Goal: Ask a question: Seek information or help from site administrators or community

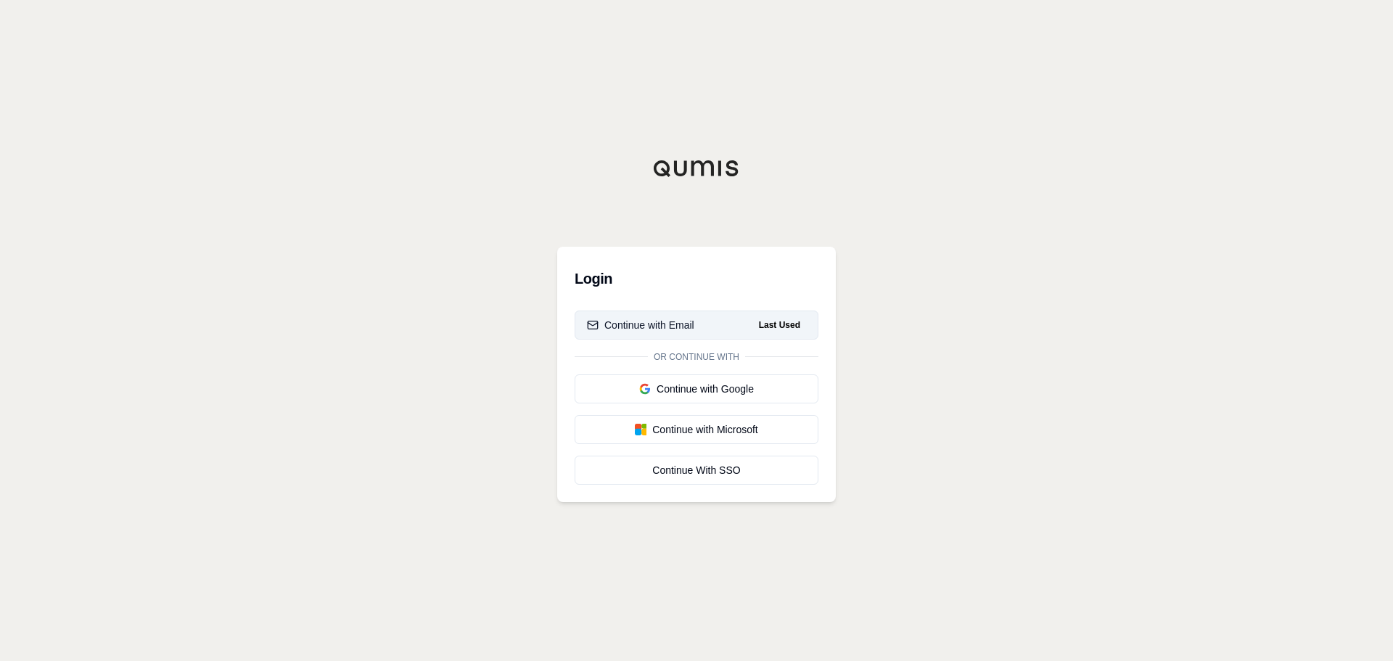
click at [704, 316] on button "Continue with Email Last Used" at bounding box center [697, 325] width 244 height 29
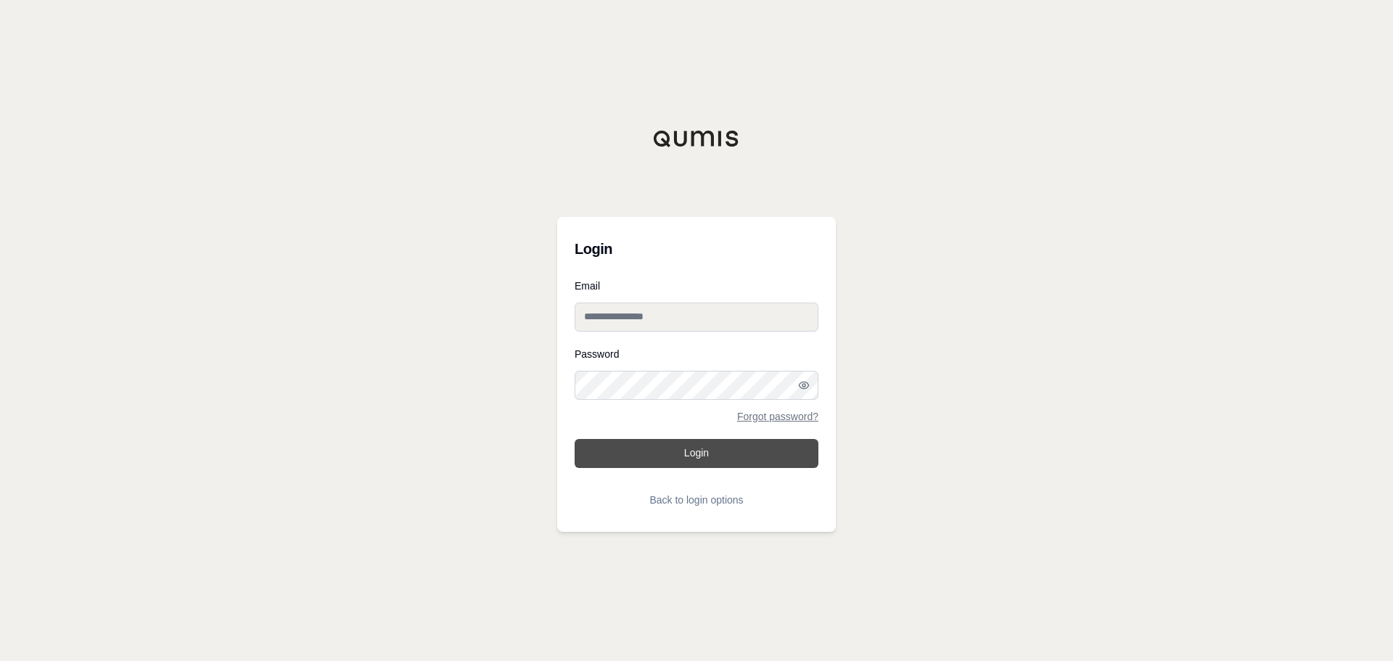
type input "**********"
click at [699, 449] on button "Login" at bounding box center [697, 453] width 244 height 29
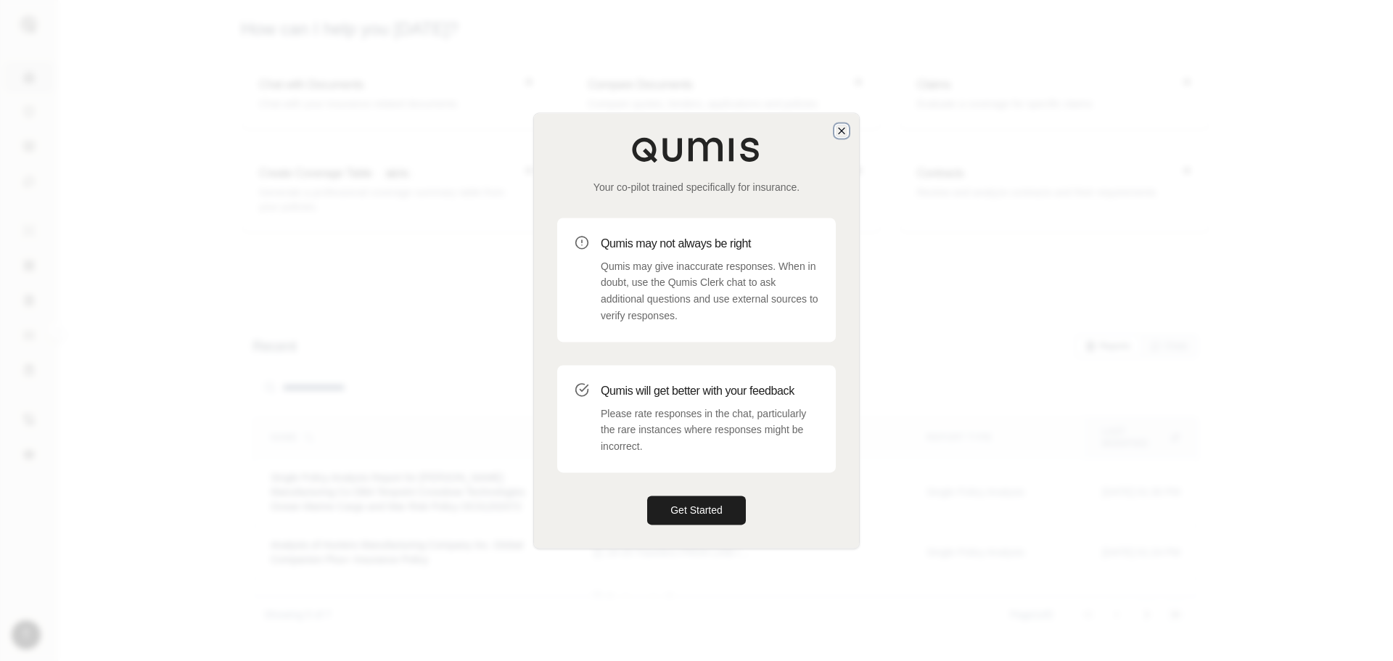
click at [842, 131] on icon "button" at bounding box center [842, 131] width 6 height 6
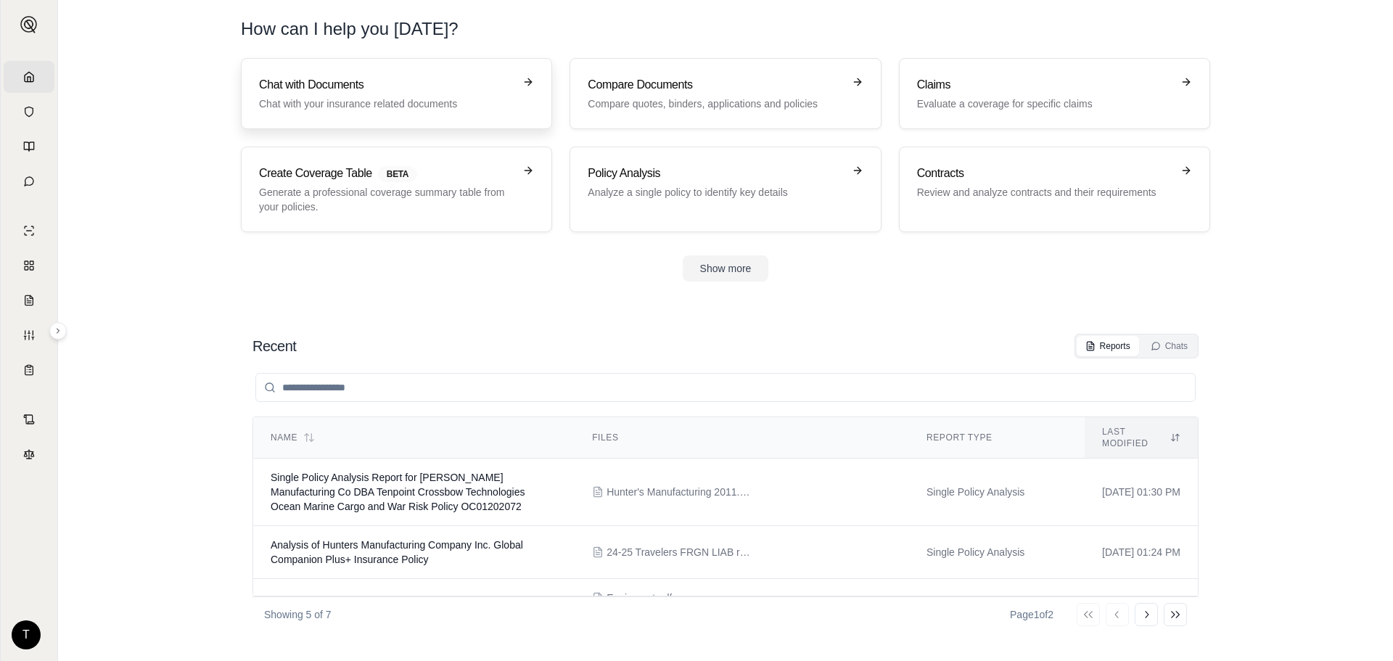
click at [436, 74] on link "Chat with Documents Chat with your insurance related documents" at bounding box center [396, 93] width 311 height 71
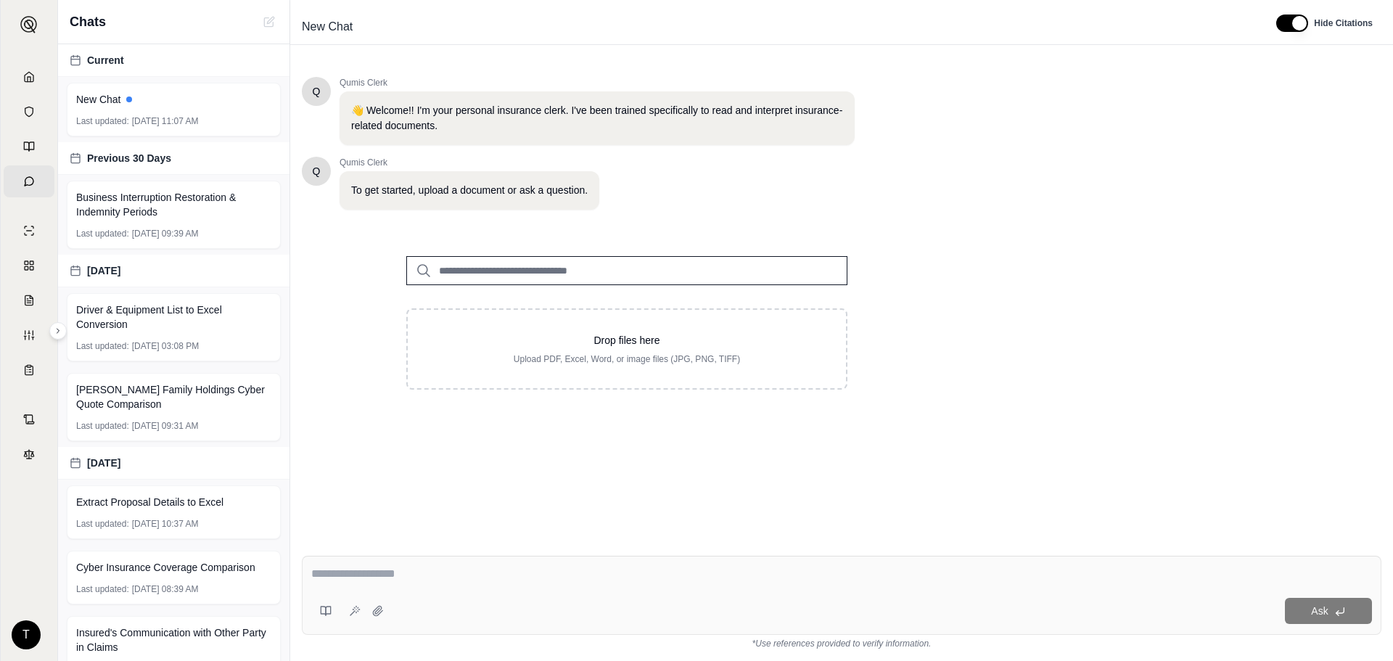
click at [793, 199] on div "Q Qumis Clerk To get started, upload a document or ask a question." at bounding box center [578, 183] width 553 height 53
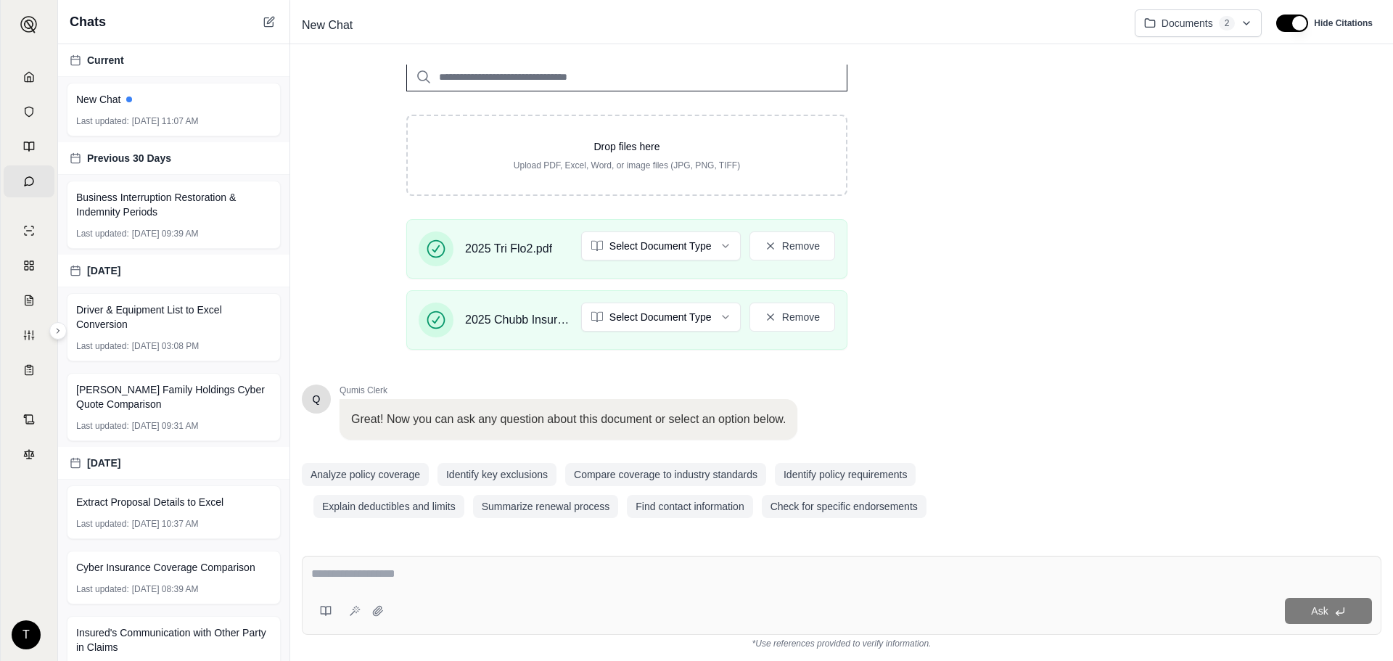
scroll to position [290, 0]
click at [715, 242] on html "Home Vault Prompts Chats Single Policy Comparisons Claims Custom Report Coverag…" at bounding box center [696, 330] width 1393 height 661
click at [709, 311] on html "Home Vault Prompts Chats Single Policy Comparisons Claims Custom Report Coverag…" at bounding box center [696, 330] width 1393 height 661
click at [714, 310] on html "Document type updated successfully Home Vault Prompts Chats Single Policy Compa…" at bounding box center [696, 330] width 1393 height 661
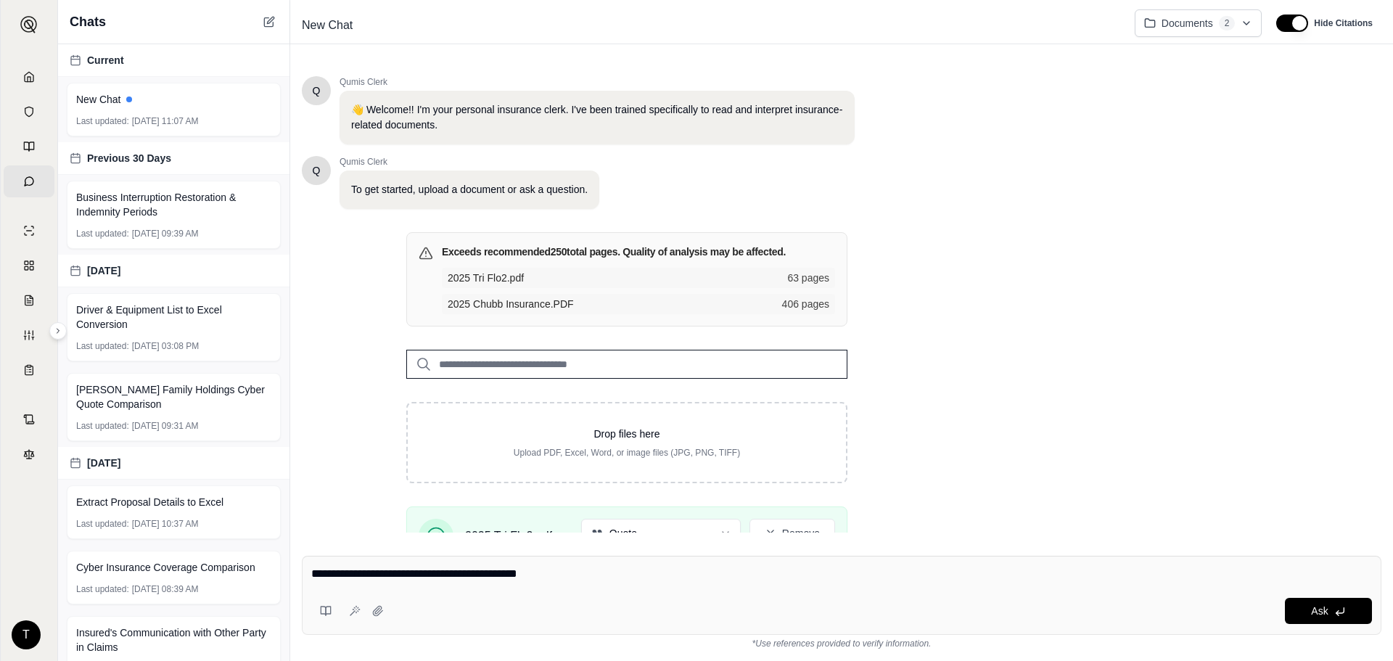
type textarea "**********"
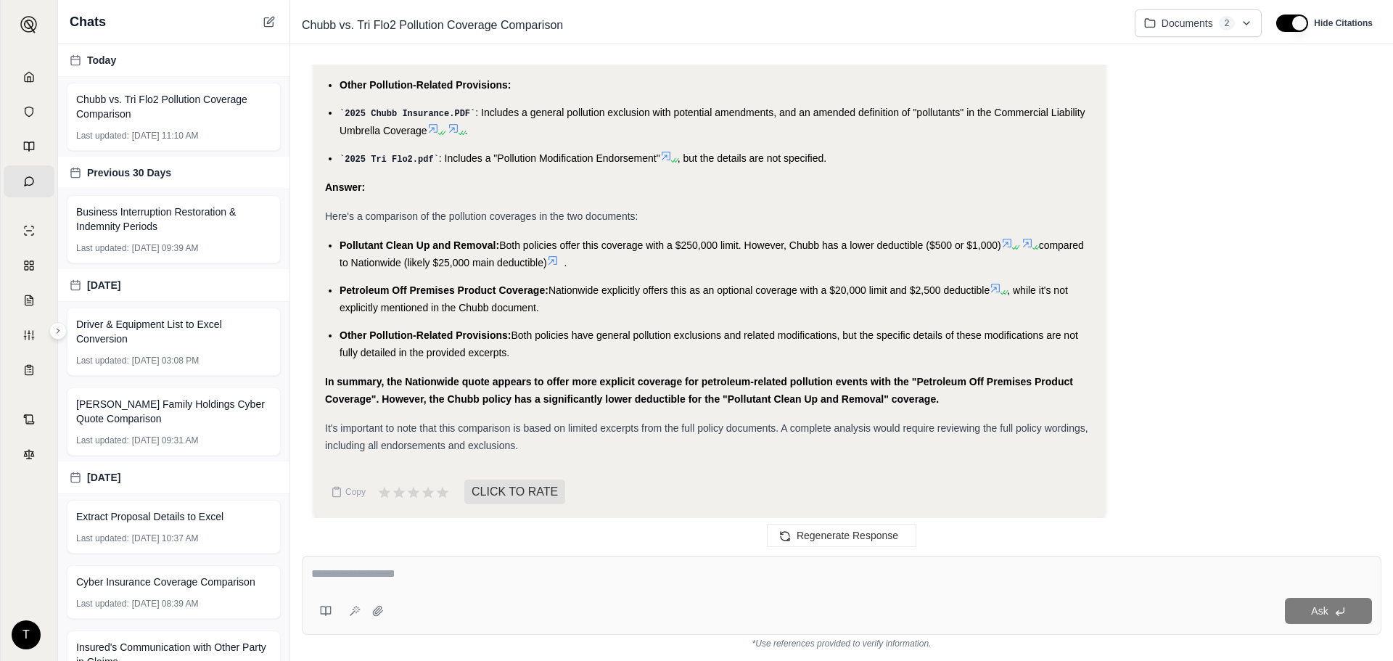
scroll to position [1609, 0]
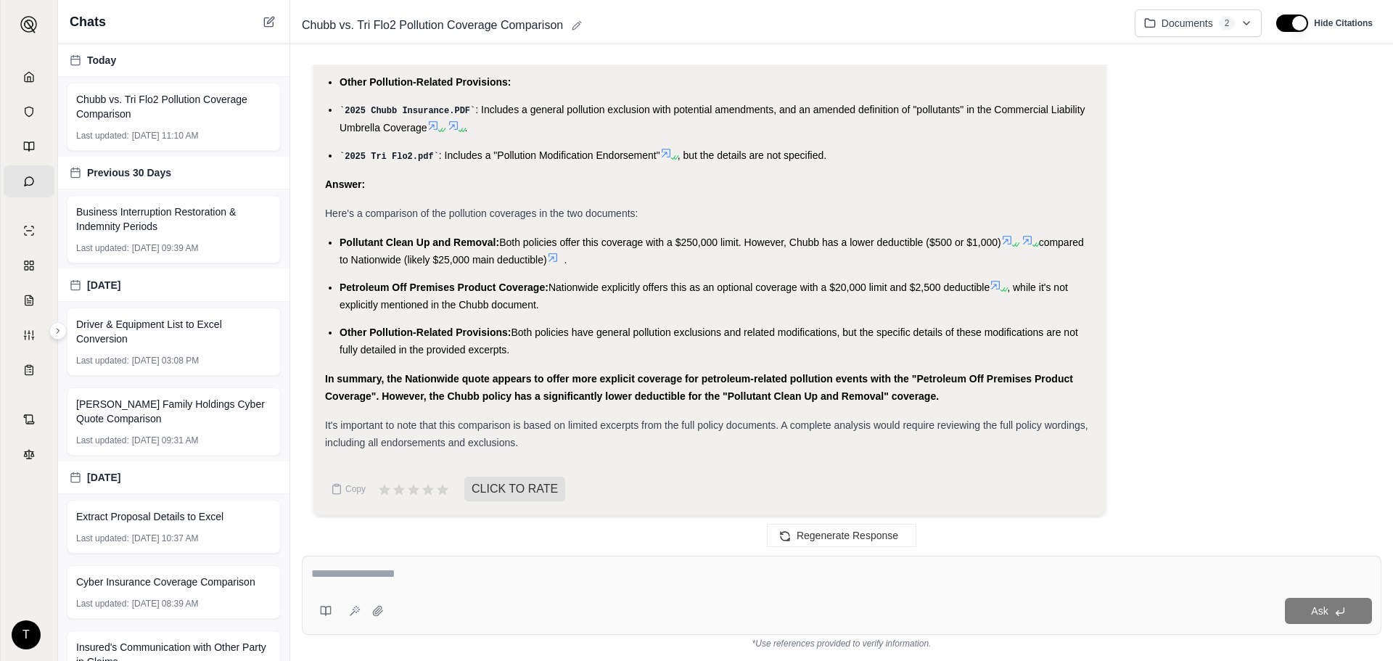
click at [789, 20] on div "Chubb vs. Tri Flo2 Pollution Coverage Comparison" at bounding box center [709, 25] width 827 height 23
